Goal: Task Accomplishment & Management: Use online tool/utility

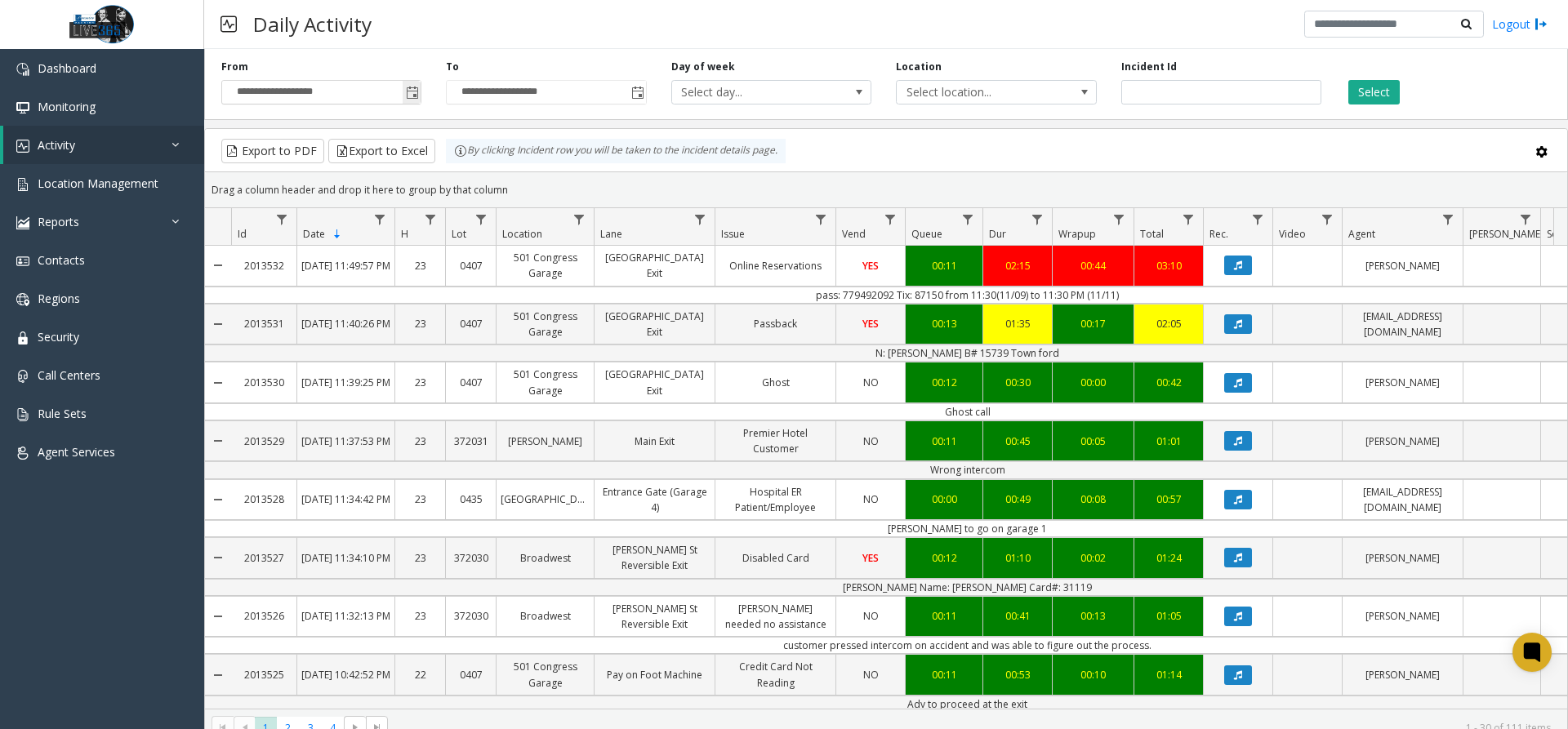
click at [406, 92] on span "Toggle popup" at bounding box center [412, 92] width 13 height 13
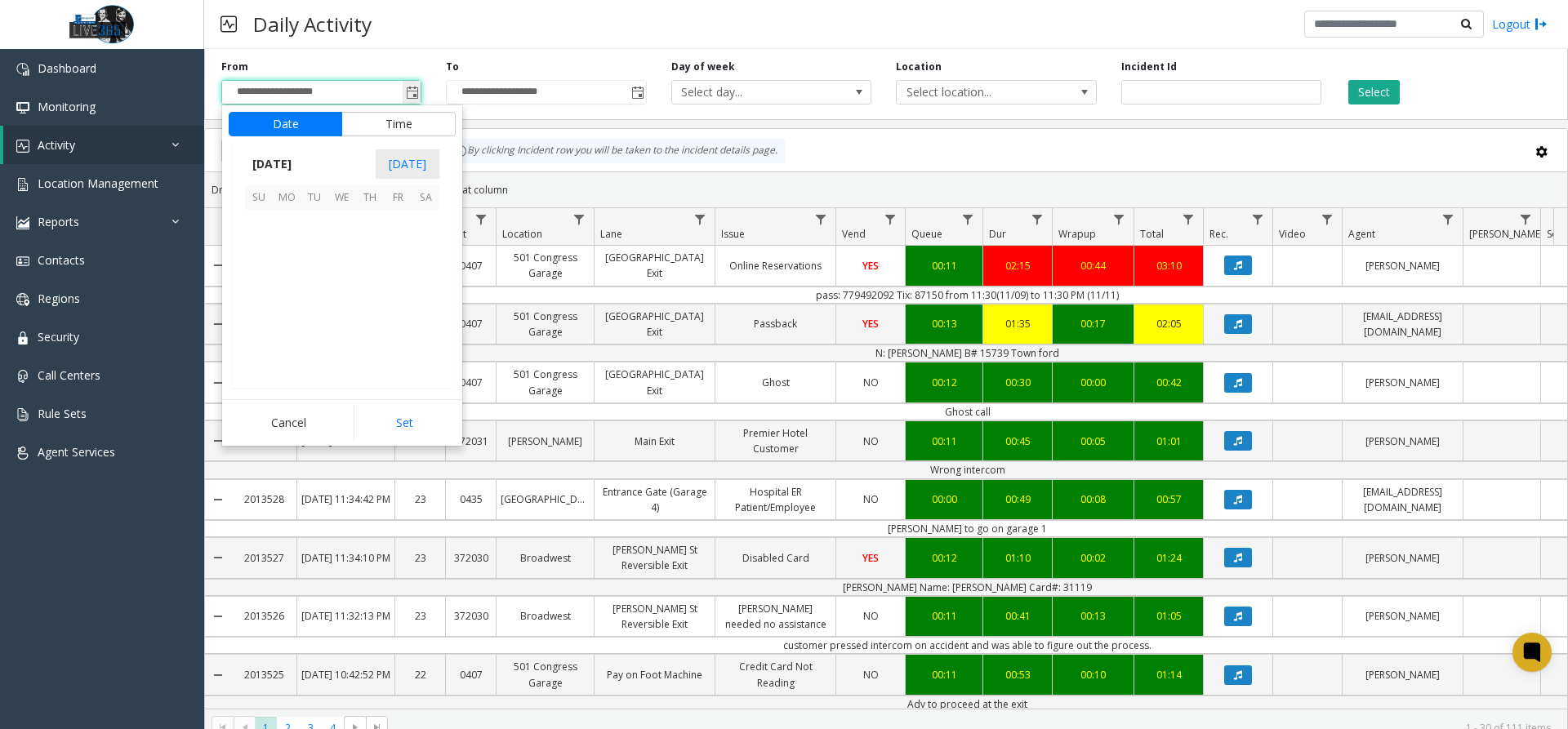
scroll to position [293096, 0]
click at [251, 270] on span "12" at bounding box center [258, 279] width 27 height 27
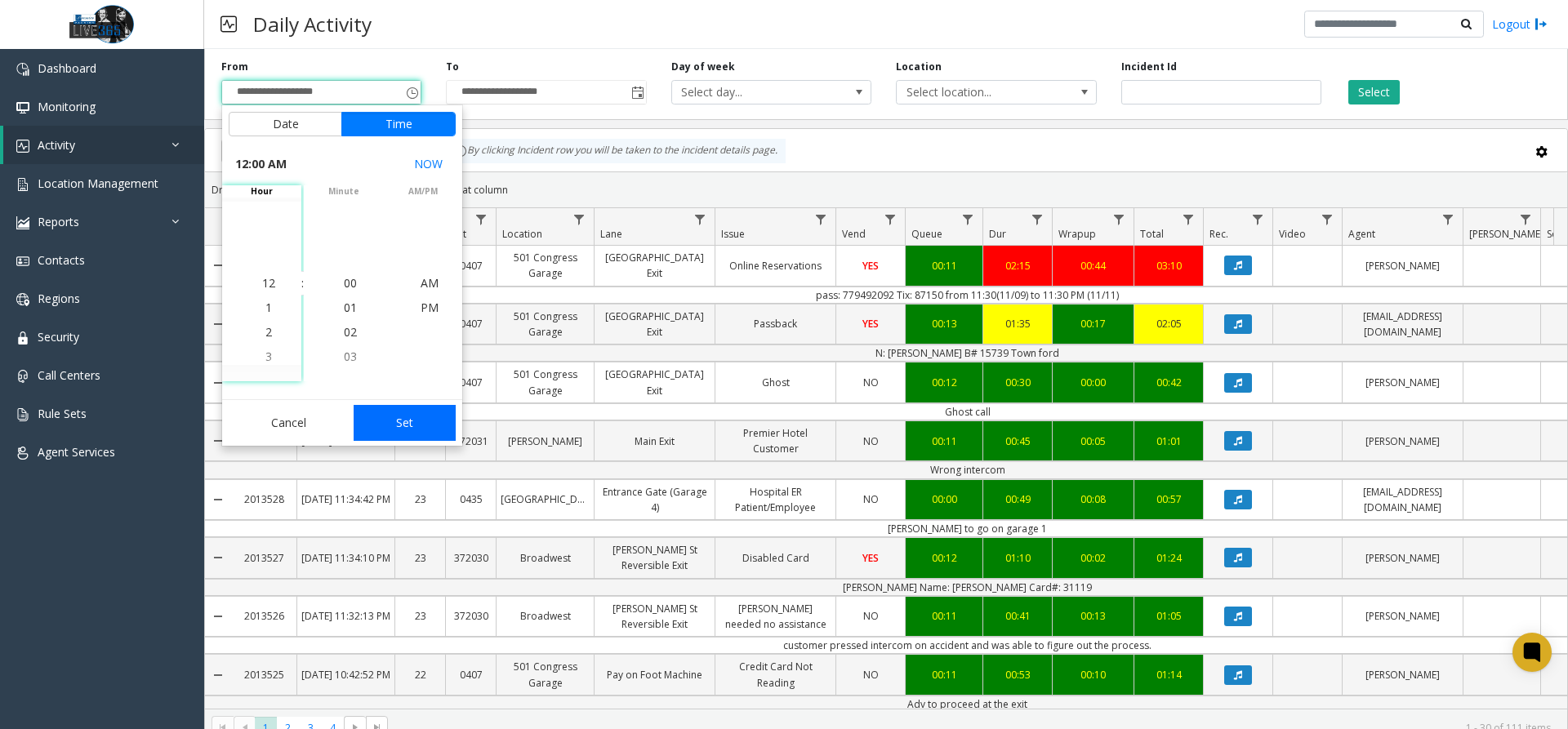
click at [415, 419] on button "Set" at bounding box center [405, 422] width 103 height 36
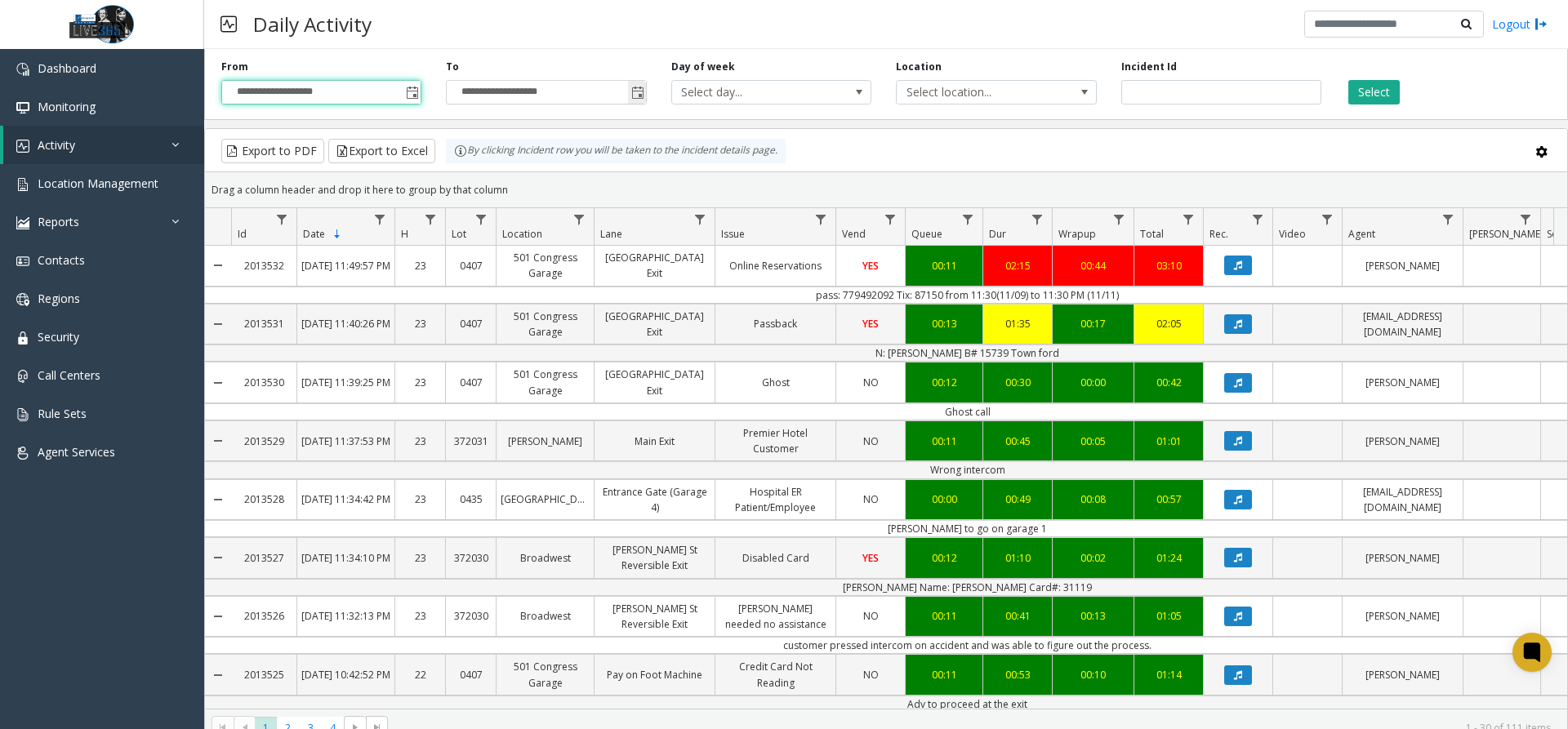
click at [631, 92] on span "Toggle popup" at bounding box center [638, 92] width 13 height 13
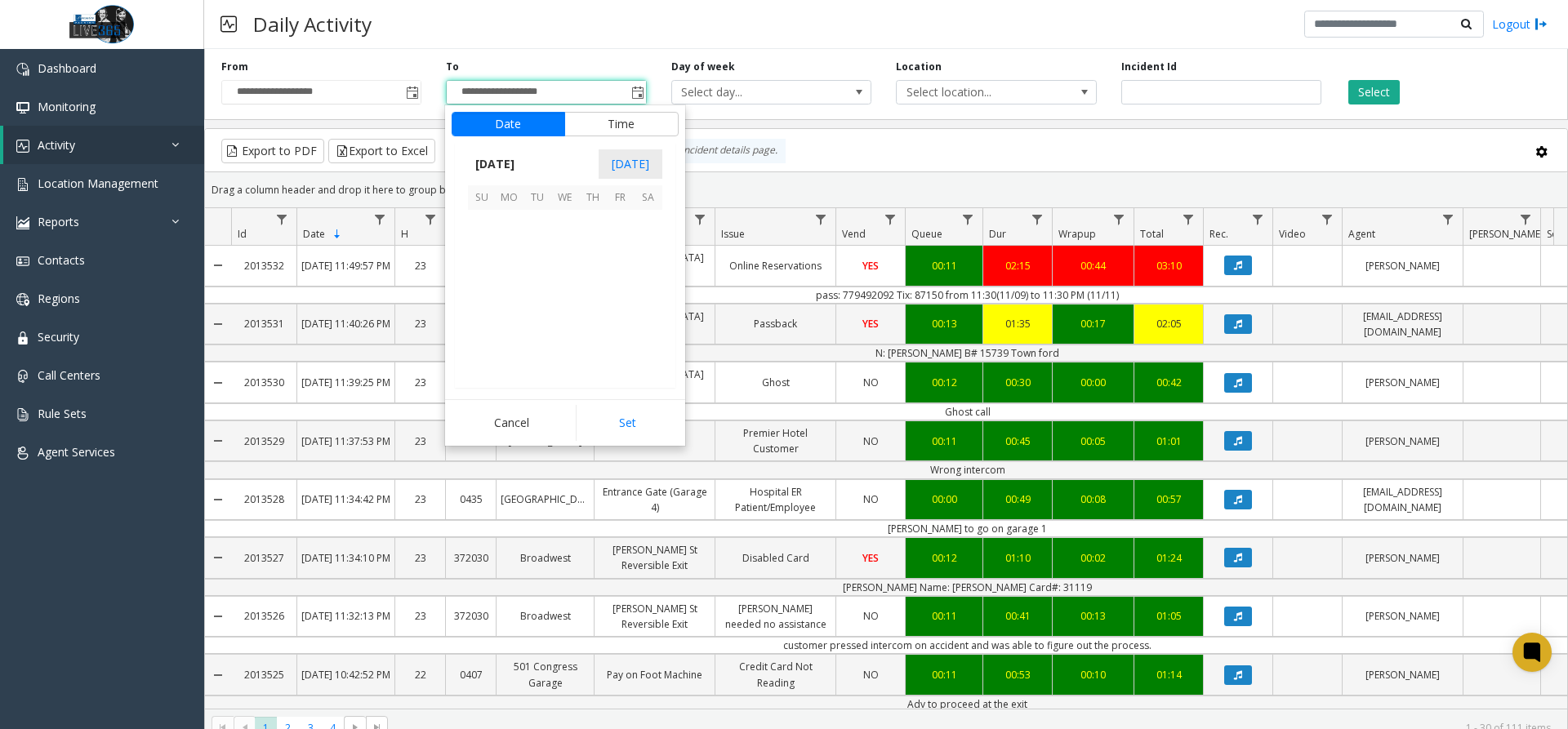
scroll to position [25, 0]
click at [480, 284] on span "12" at bounding box center [482, 279] width 27 height 27
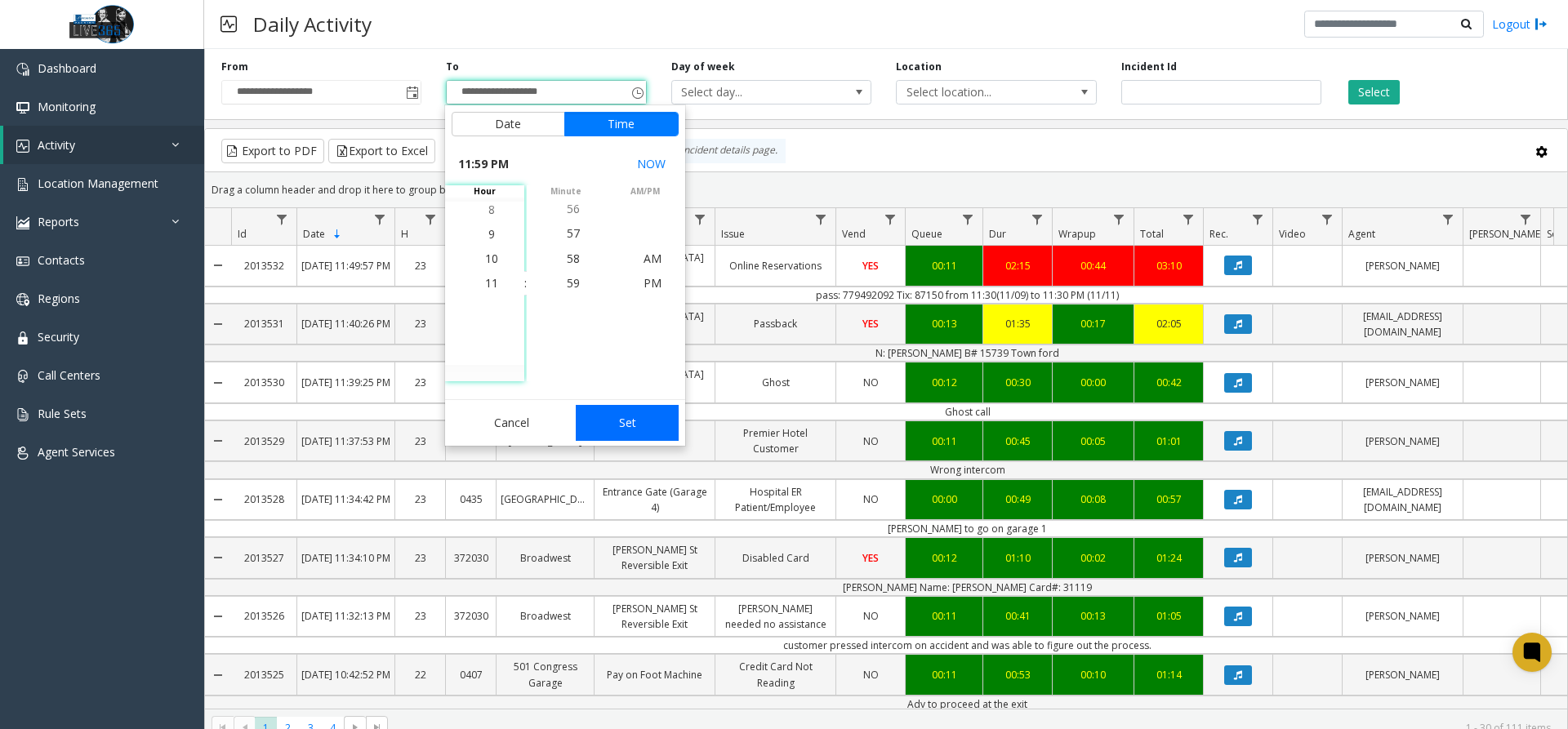
click at [660, 430] on button "Set" at bounding box center [627, 422] width 103 height 36
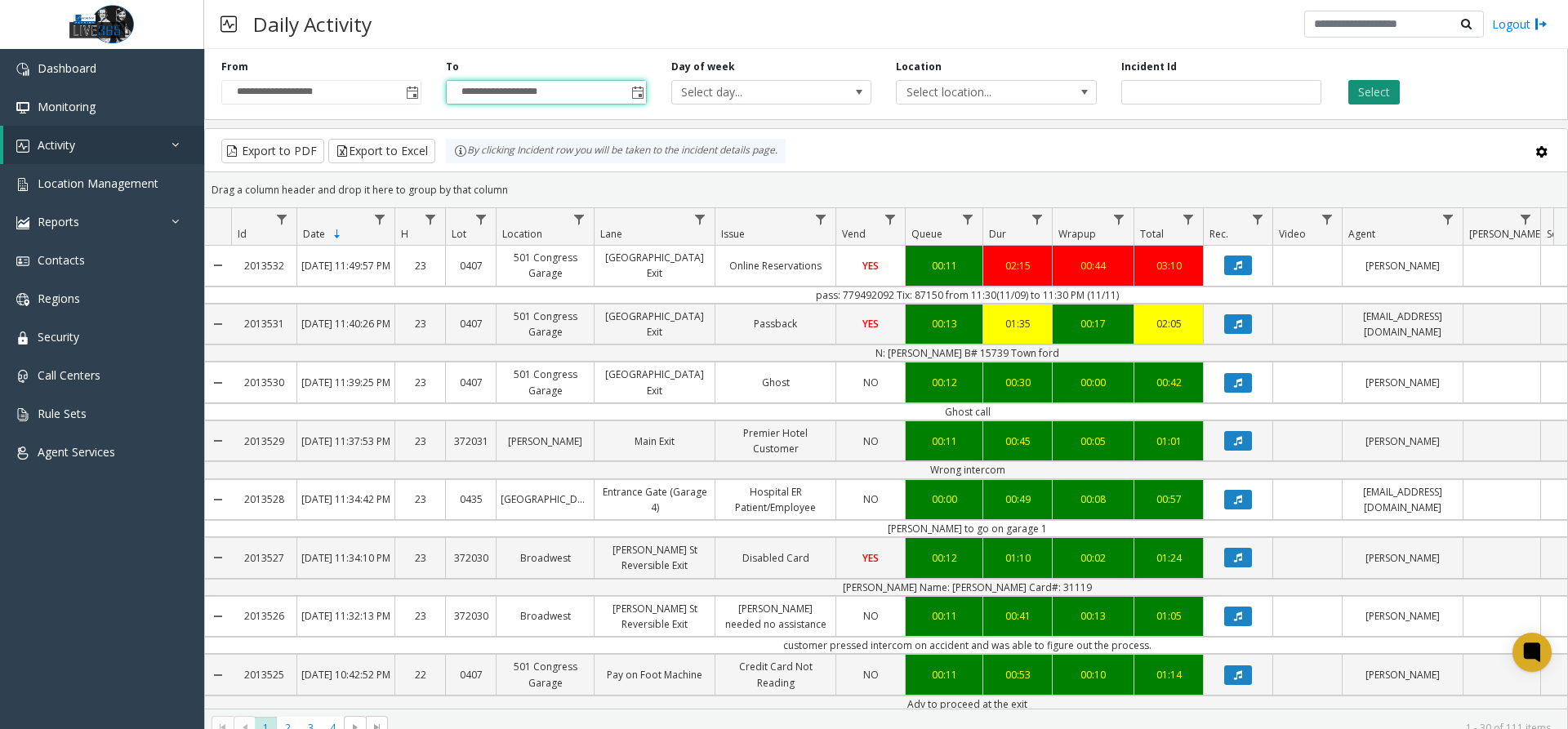
click at [1370, 86] on button "Select" at bounding box center [1374, 92] width 51 height 25
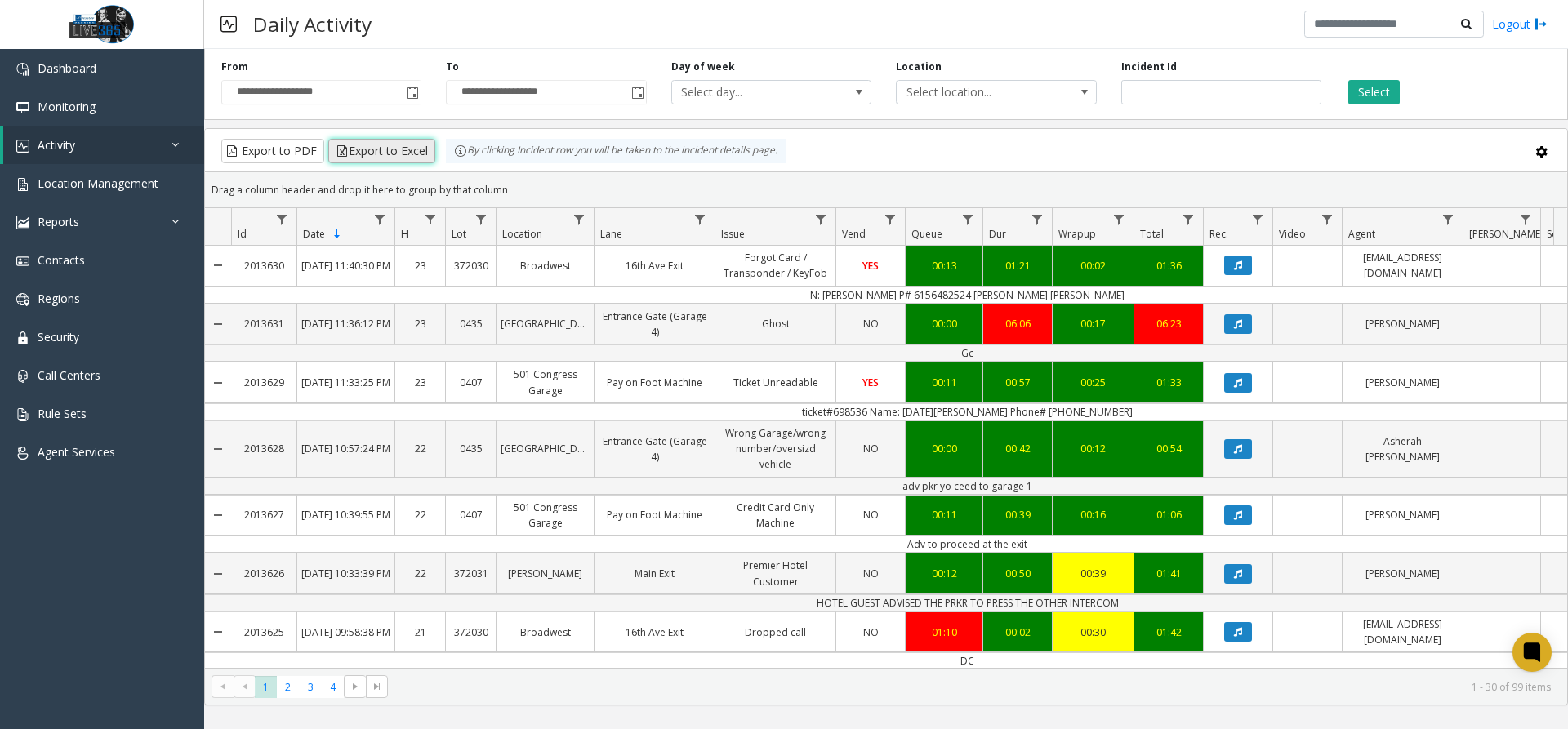
click at [385, 151] on button "Export to Excel" at bounding box center [381, 150] width 107 height 25
